Goal: Navigation & Orientation: Find specific page/section

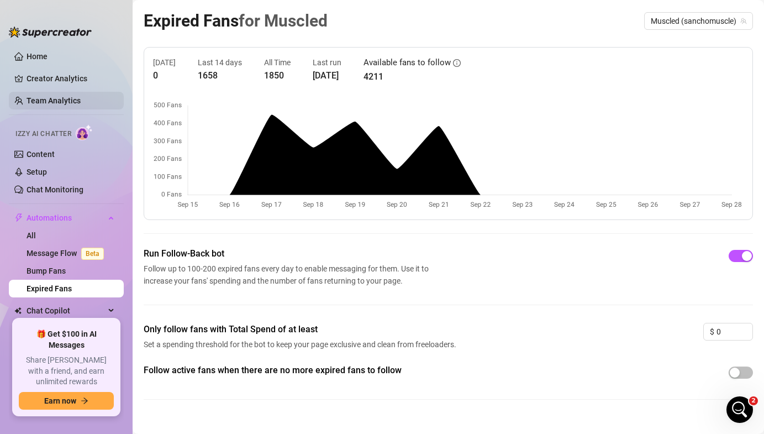
click at [35, 99] on link "Team Analytics" at bounding box center [54, 100] width 54 height 9
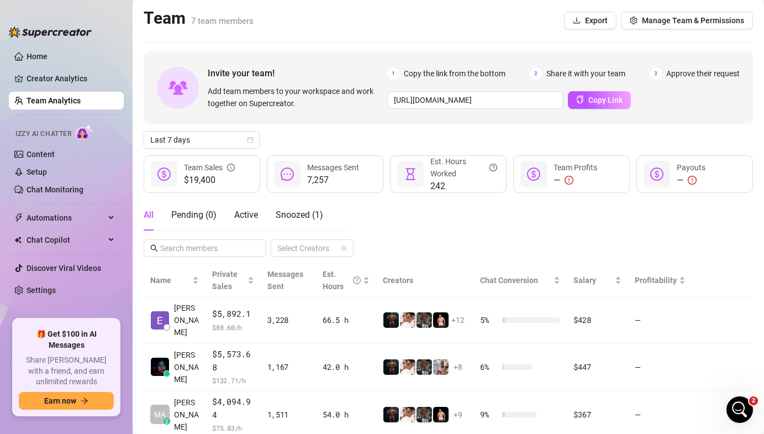
scroll to position [10, 0]
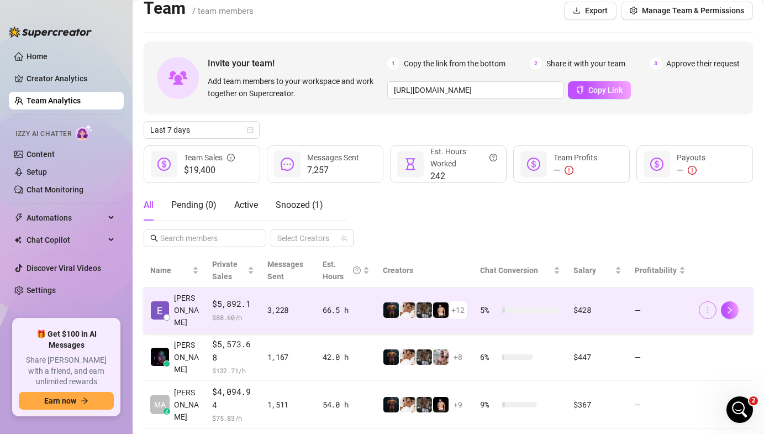
click at [710, 306] on icon "more" at bounding box center [708, 310] width 8 height 8
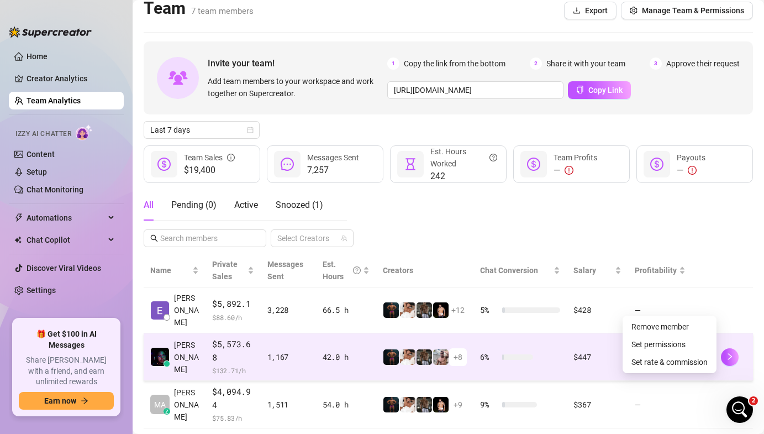
click at [569, 338] on td "$447" at bounding box center [597, 357] width 61 height 48
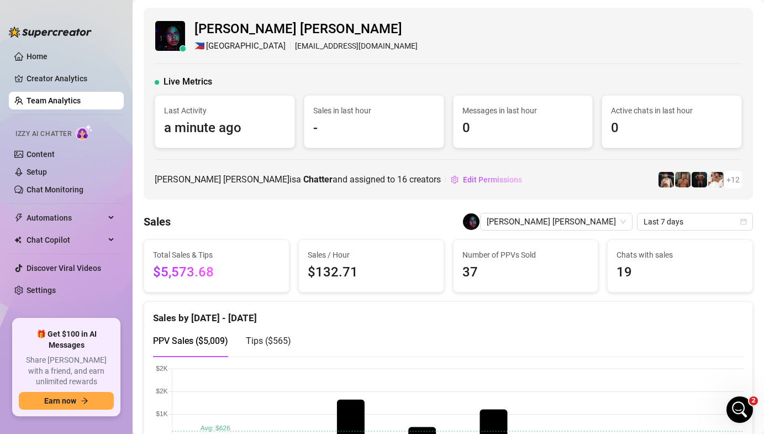
scroll to position [3, 0]
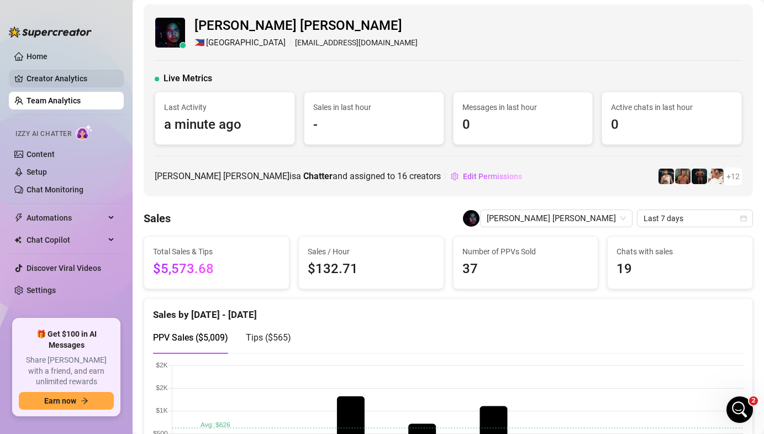
click at [56, 72] on link "Creator Analytics" at bounding box center [71, 79] width 88 height 18
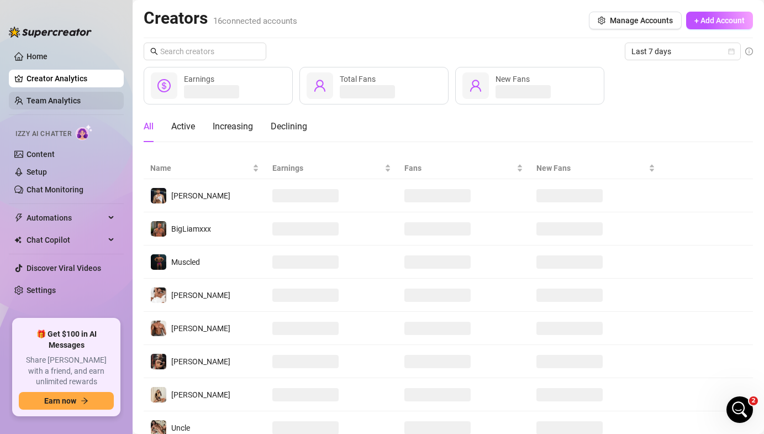
click at [51, 96] on link "Team Analytics" at bounding box center [54, 100] width 54 height 9
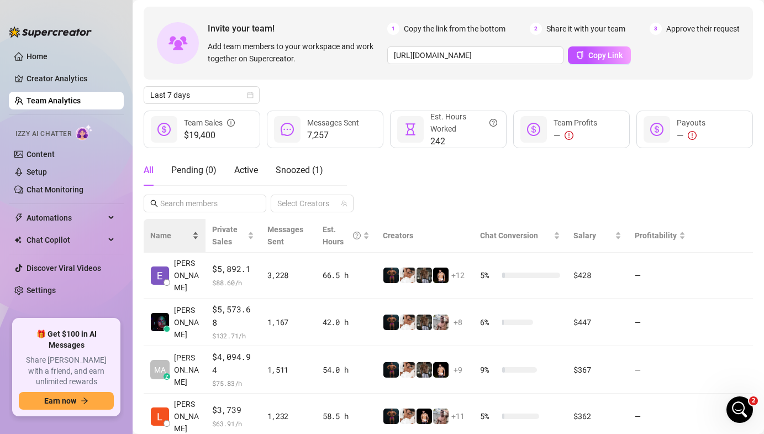
scroll to position [60, 0]
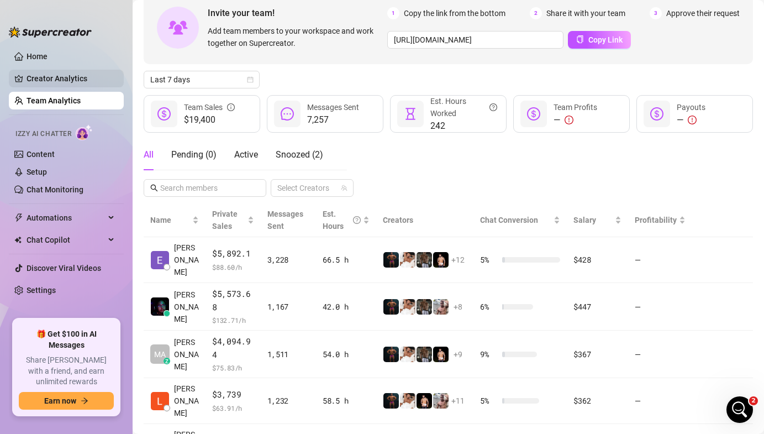
click at [49, 75] on link "Creator Analytics" at bounding box center [71, 79] width 88 height 18
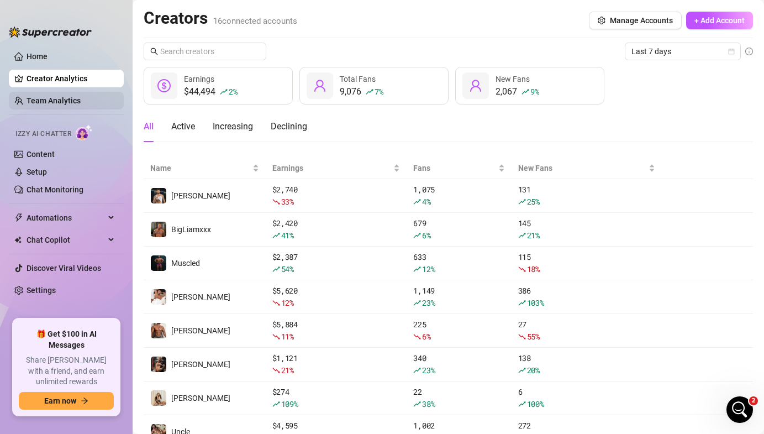
click at [46, 99] on link "Team Analytics" at bounding box center [54, 100] width 54 height 9
